Goal: Information Seeking & Learning: Find specific fact

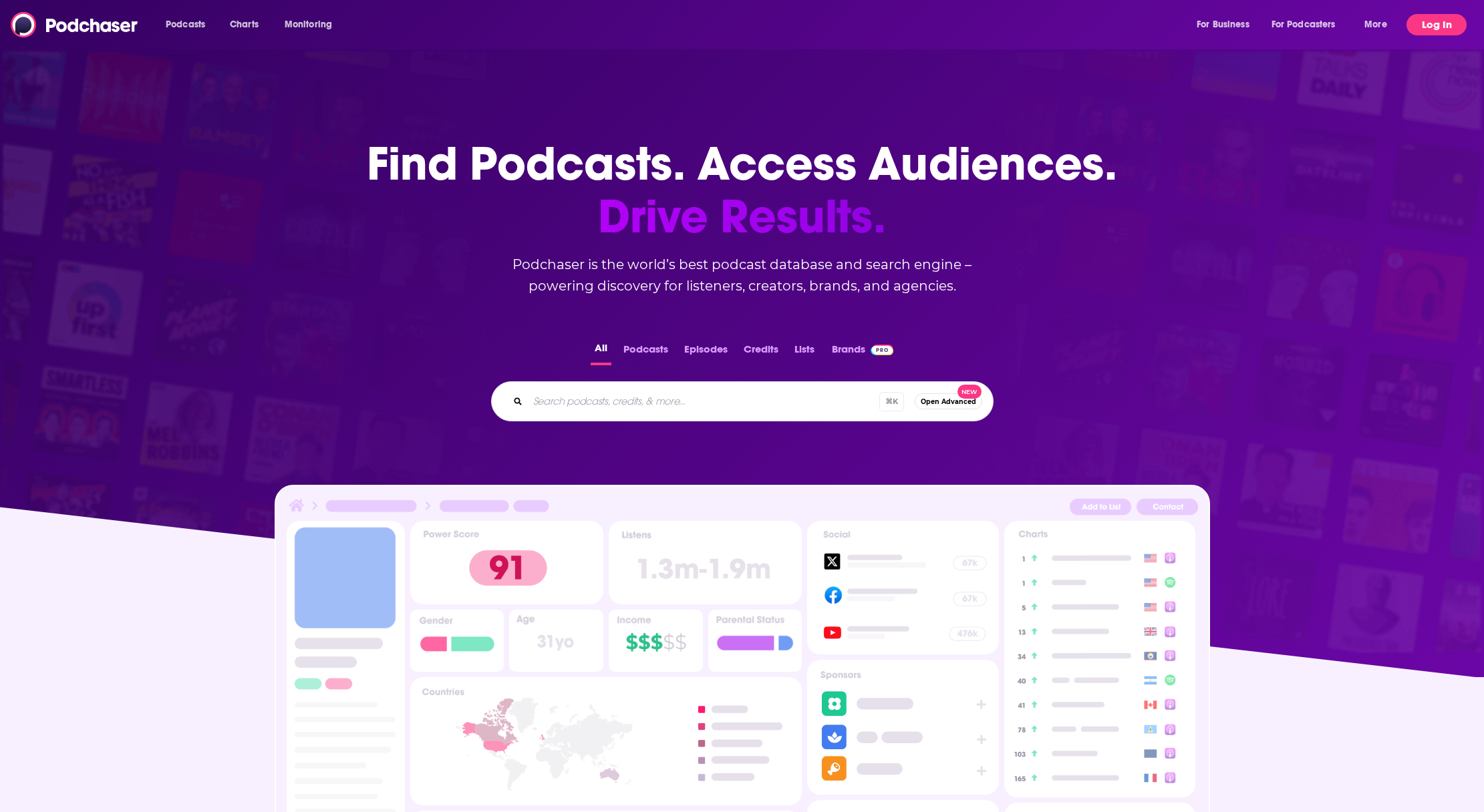
click at [1432, 22] on button "Log In" at bounding box center [1436, 24] width 61 height 21
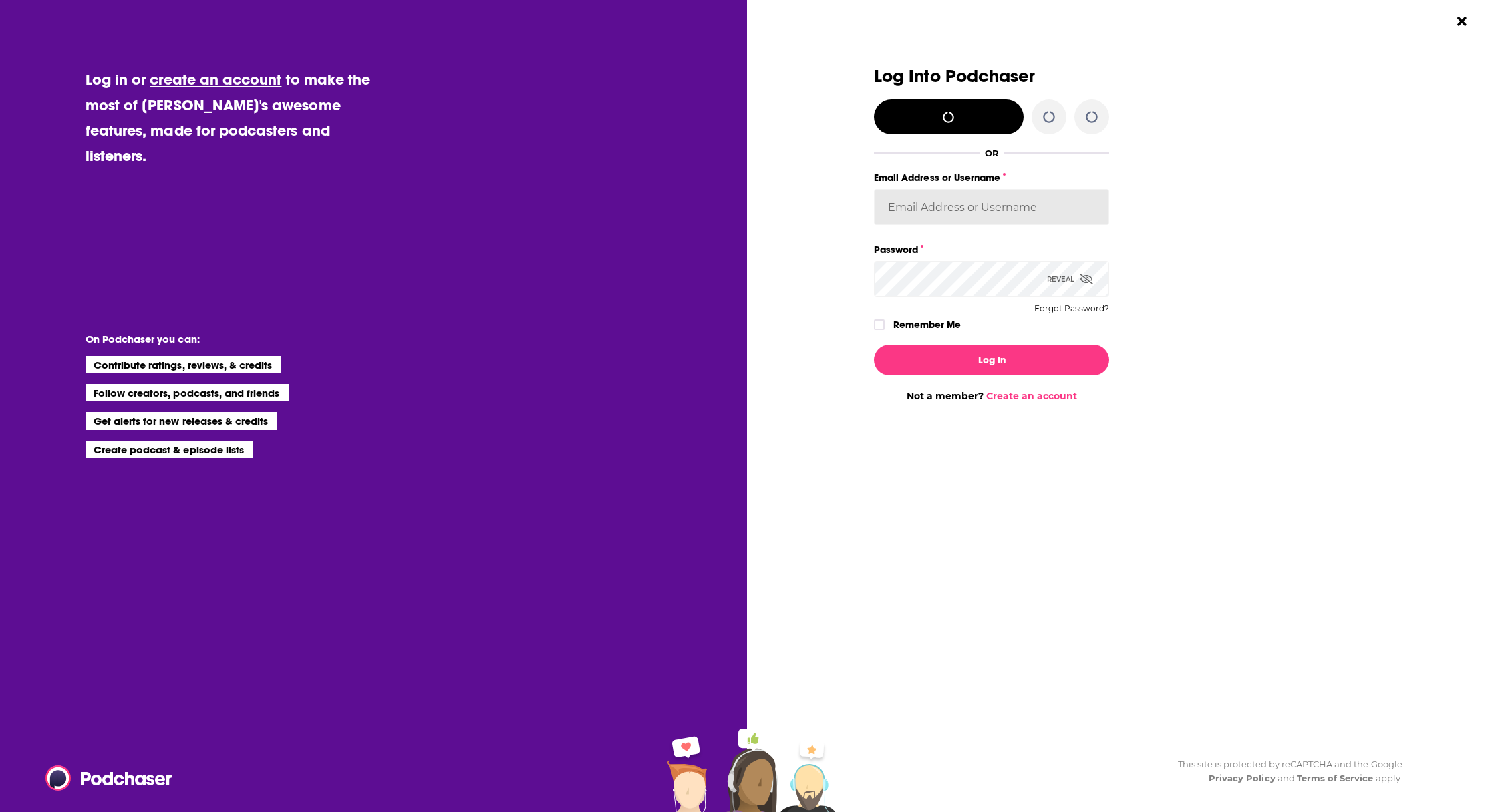
type input "[PERSON_NAME].[PERSON_NAME]"
click at [1007, 364] on button "Log In" at bounding box center [991, 360] width 235 height 31
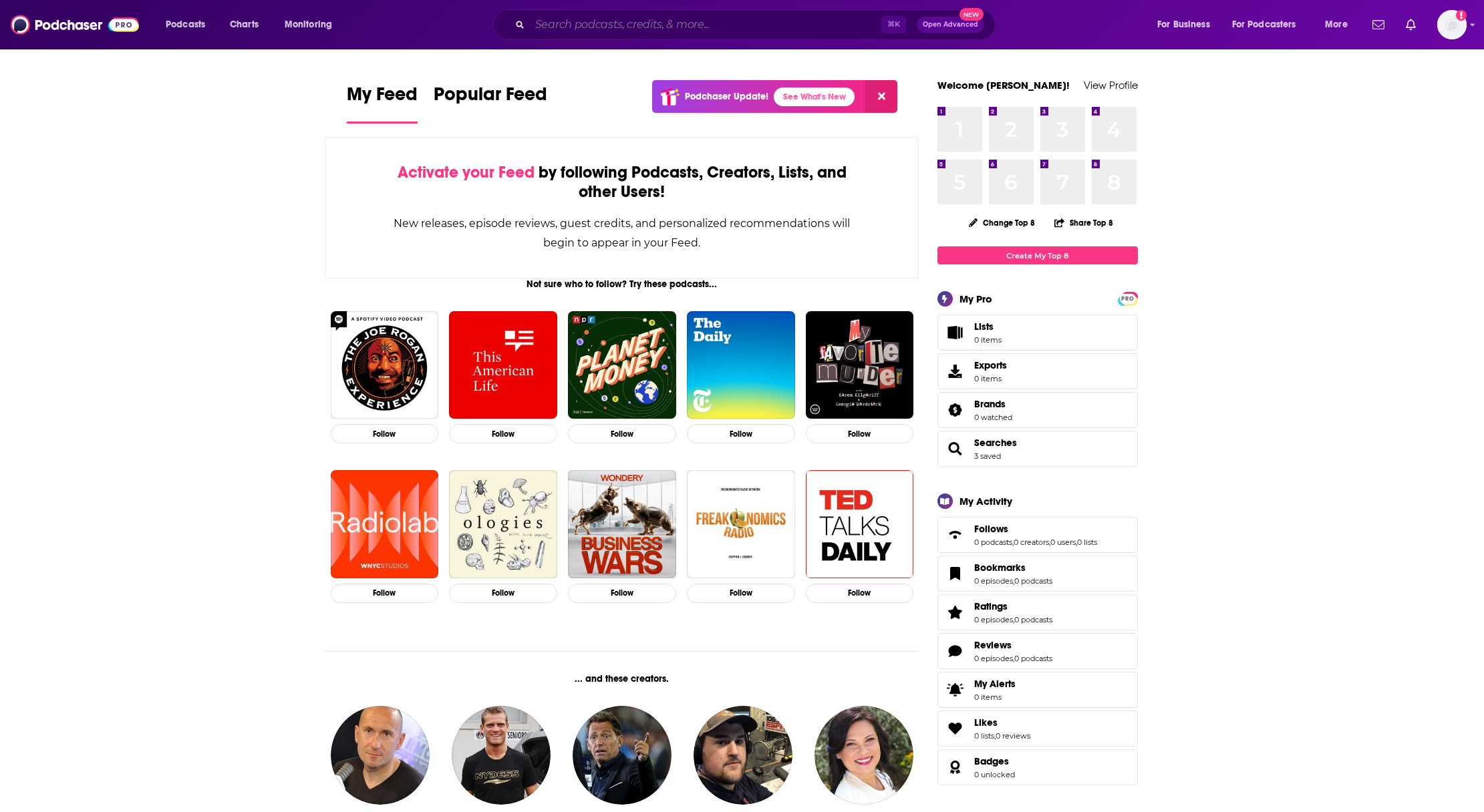
click at [624, 23] on input "Search podcasts, credits, & more..." at bounding box center [706, 24] width 351 height 21
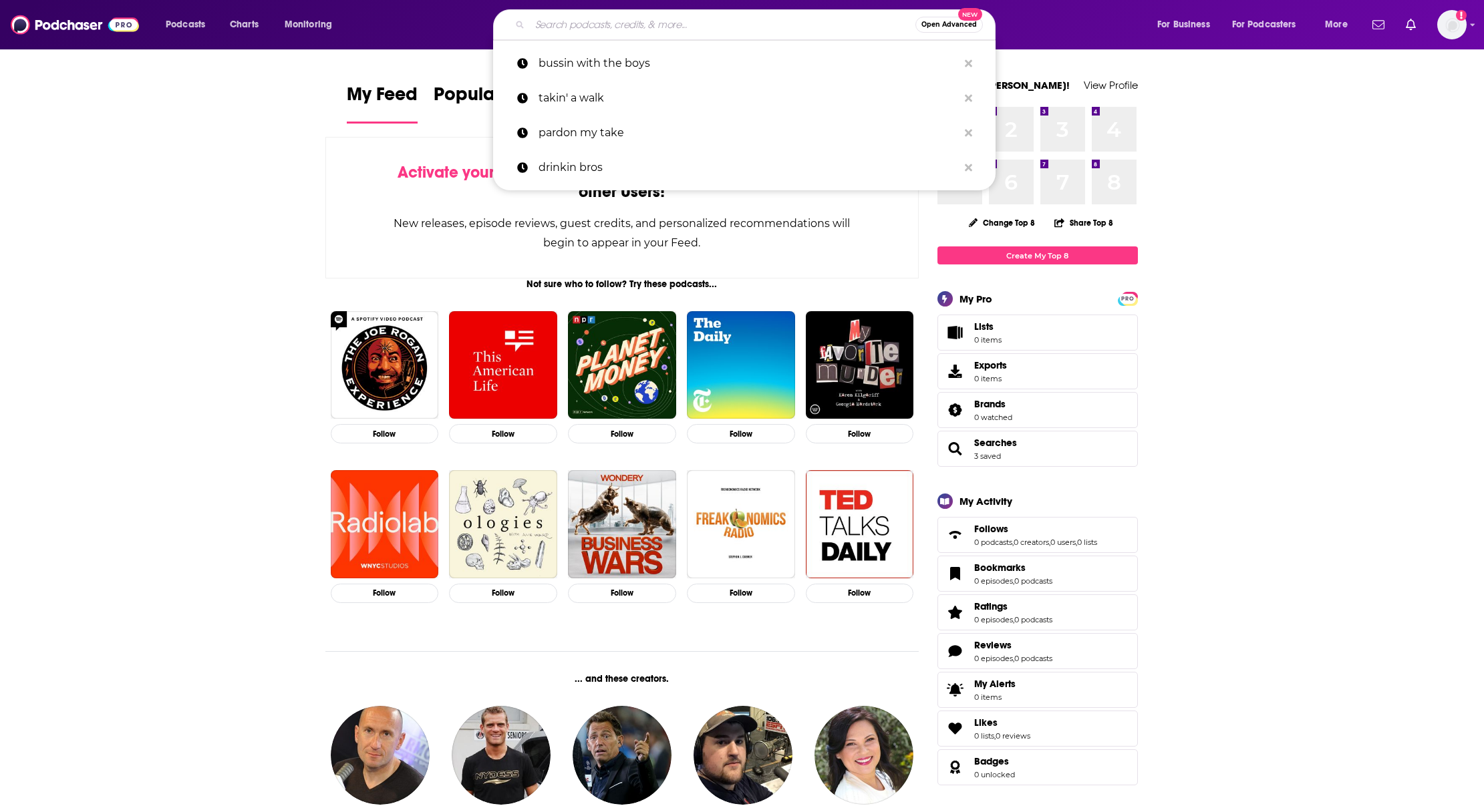
paste input "Sweet as Cotton Candy"
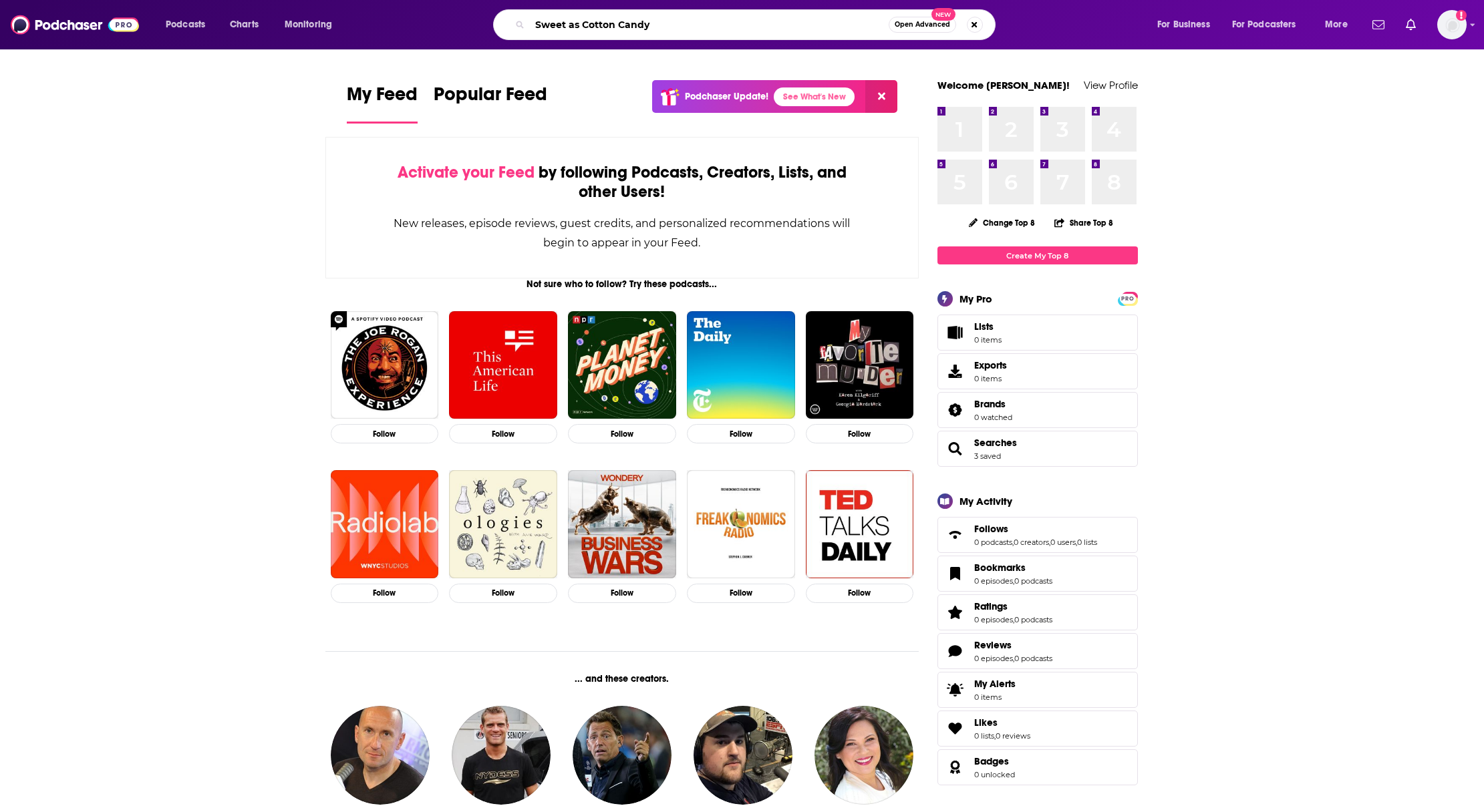
type input "Sweet as Cotton Candy"
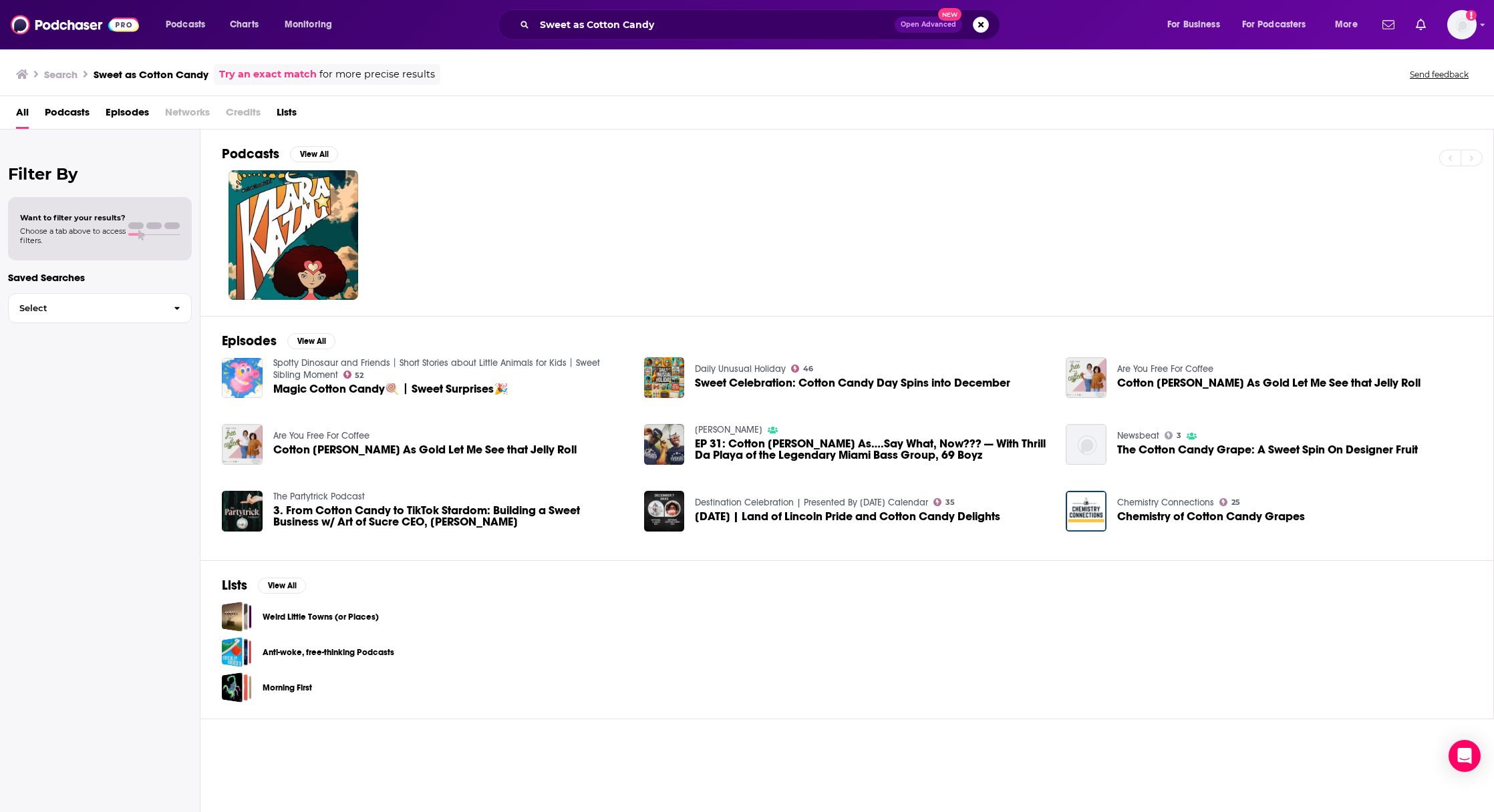
click at [323, 164] on div "Podcasts View All" at bounding box center [857, 158] width 1272 height 25
click at [320, 158] on button "View All" at bounding box center [314, 154] width 48 height 16
